Goal: Task Accomplishment & Management: Manage account settings

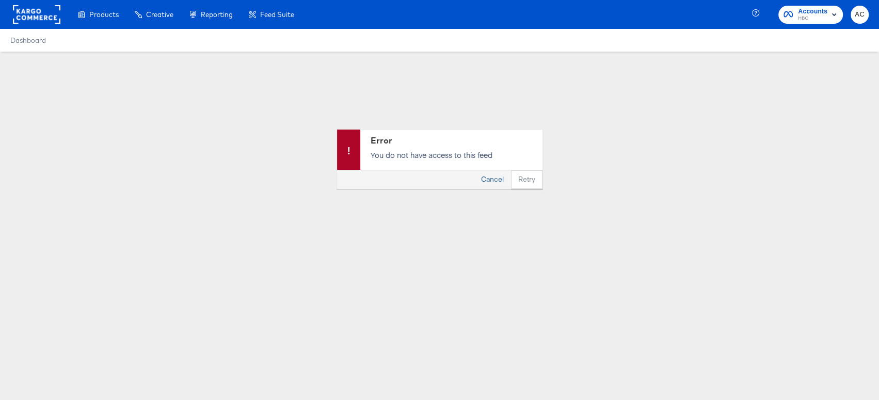
click at [498, 178] on button "Cancel" at bounding box center [492, 179] width 37 height 19
